Goal: Navigation & Orientation: Find specific page/section

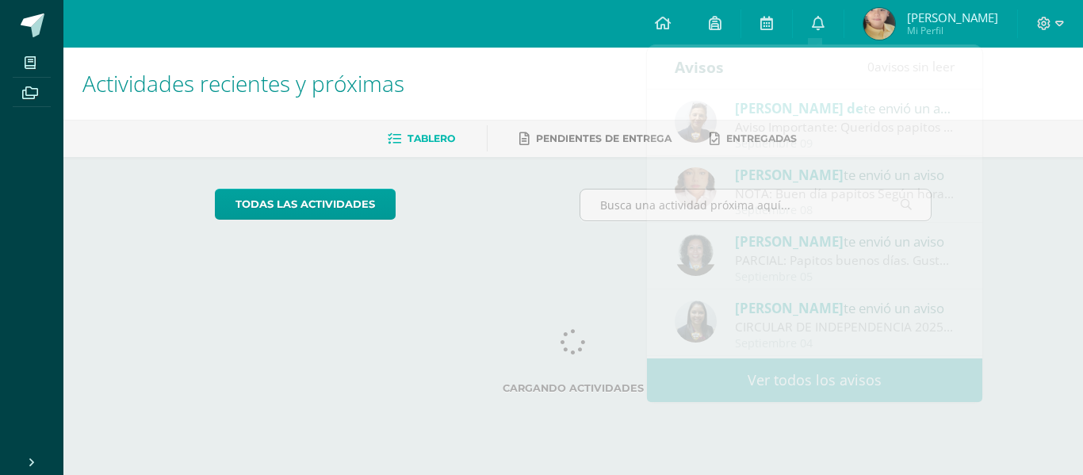
click at [1044, 266] on html "Mis cursos Archivos Cerrar panel Artes Plásticas Tercero Primaria "A" Ciencias …" at bounding box center [541, 133] width 1083 height 266
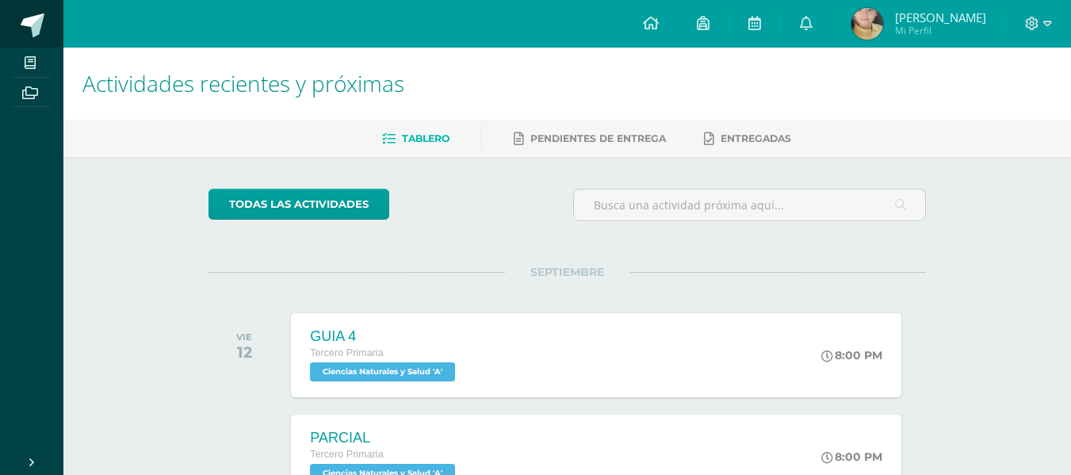
click at [29, 28] on span at bounding box center [33, 25] width 24 height 24
click at [774, 283] on div "SEPTIEMBRE VIE 12 GUIA 4 Tercero Primaria Ciencias Naturales y Salud 'A' 8:00 P…" at bounding box center [566, 336] width 717 height 128
